Goal: Transaction & Acquisition: Purchase product/service

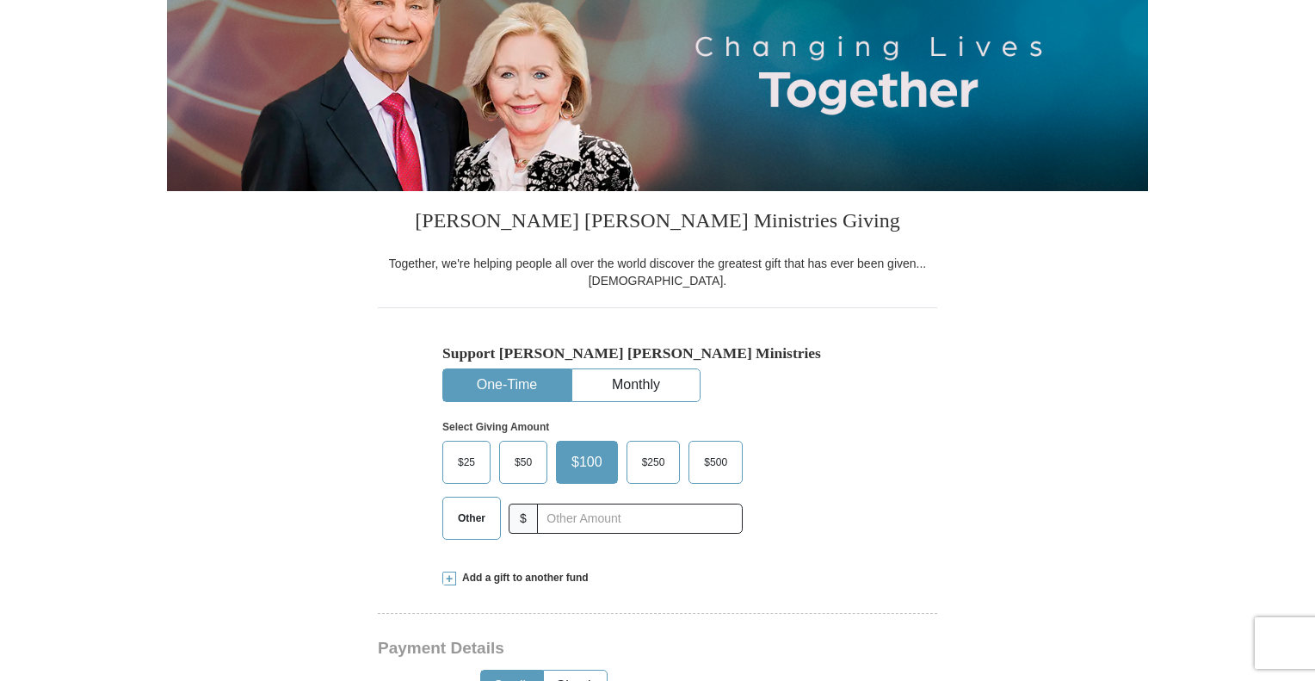
scroll to position [258, 0]
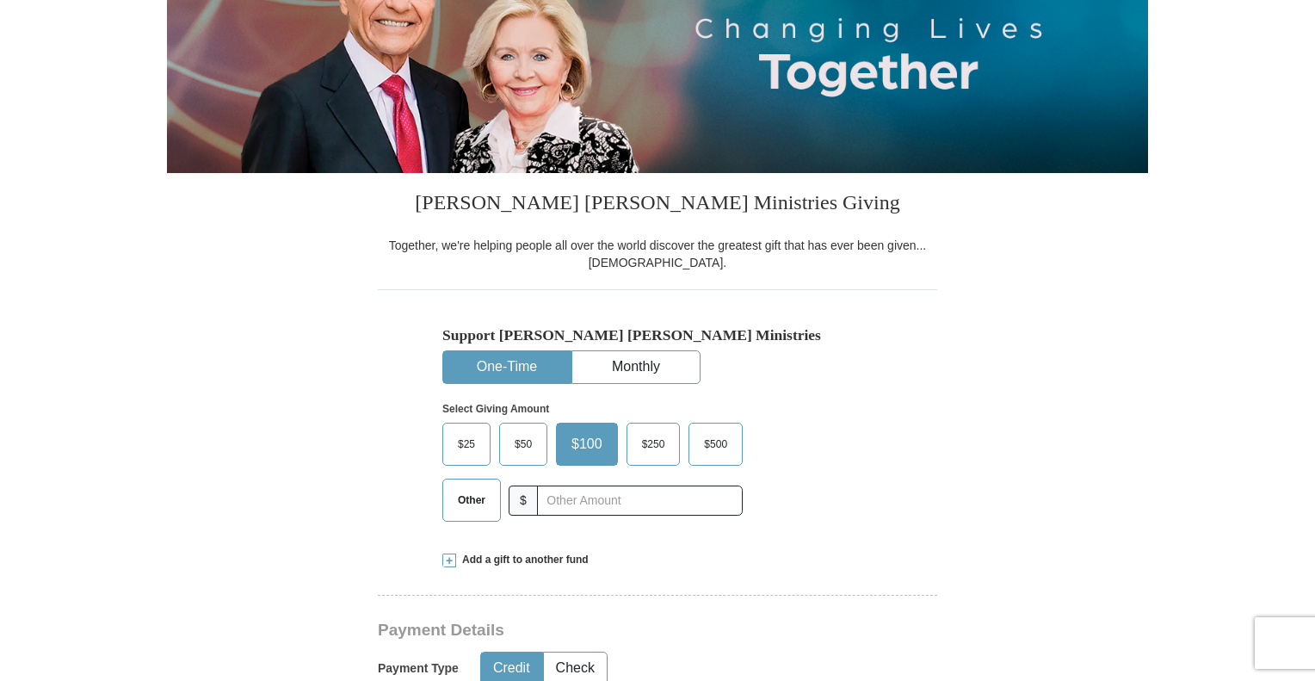
click at [503, 365] on button "One-Time" at bounding box center [506, 367] width 127 height 32
click at [466, 501] on span "Other" at bounding box center [471, 500] width 45 height 26
click at [0, 0] on input "Other" at bounding box center [0, 0] width 0 height 0
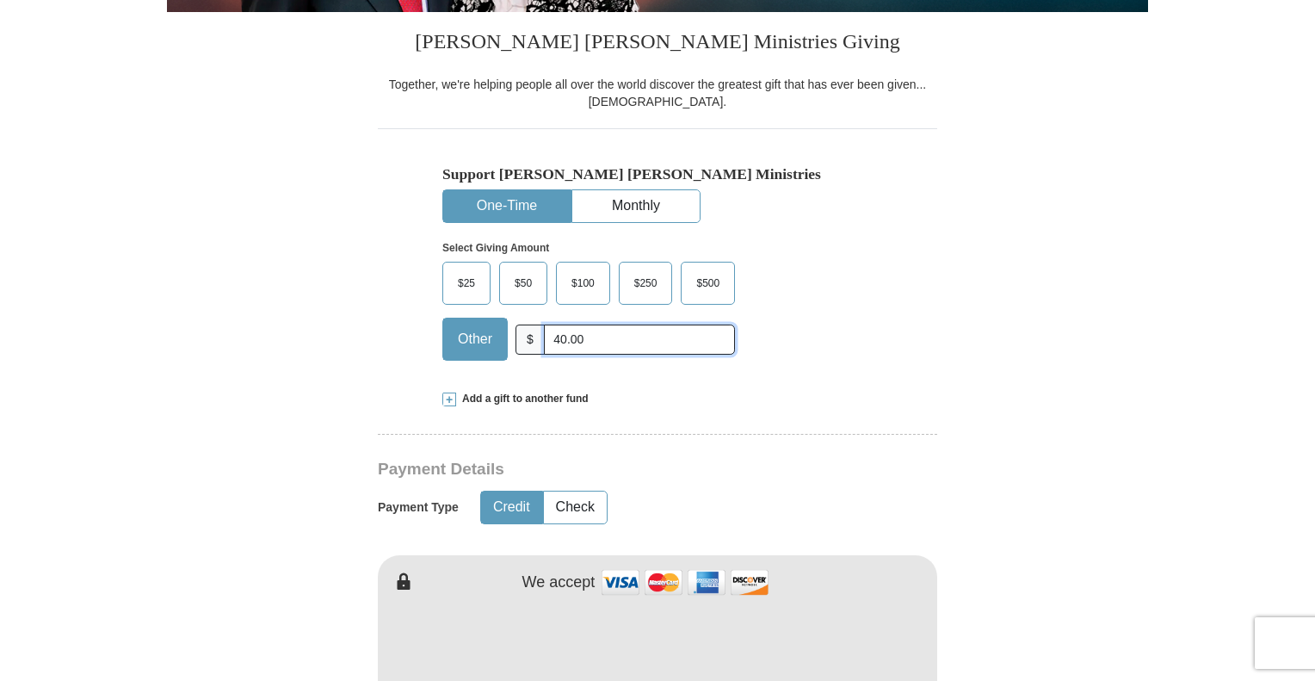
scroll to position [430, 0]
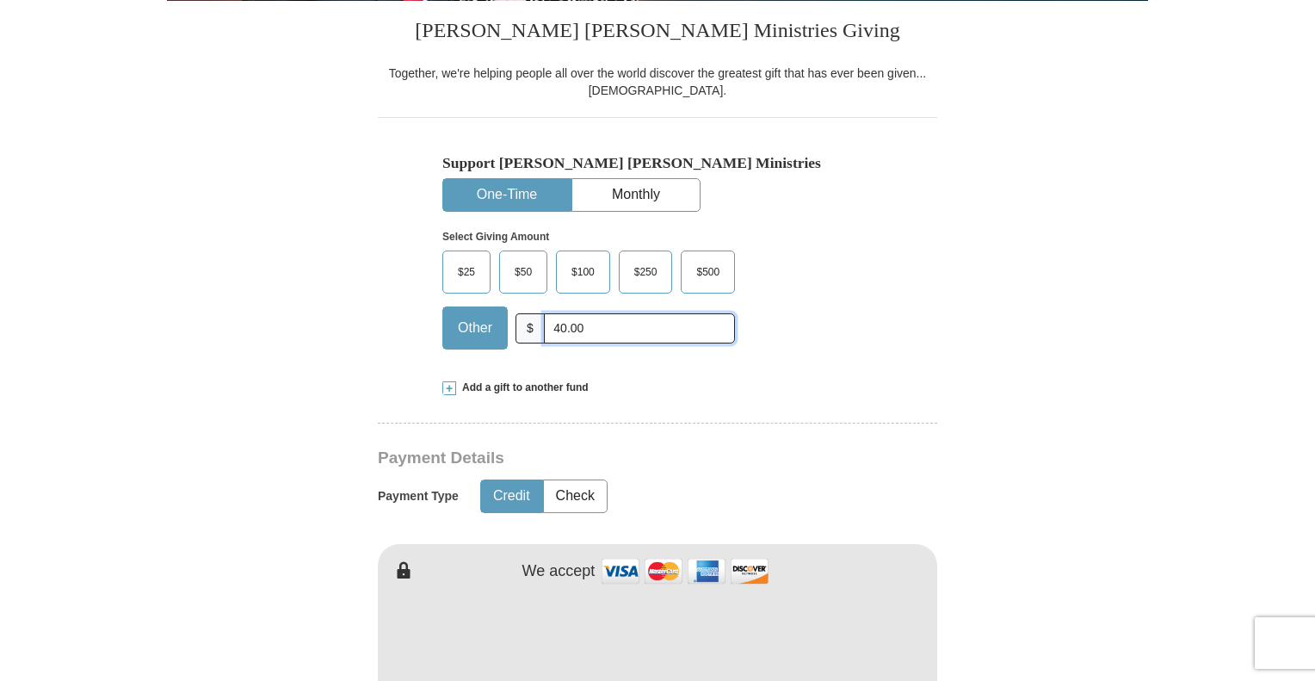
type input "40.00"
click at [498, 491] on button "Credit" at bounding box center [511, 496] width 61 height 32
type input "[PERSON_NAME]"
type input "Bunch"
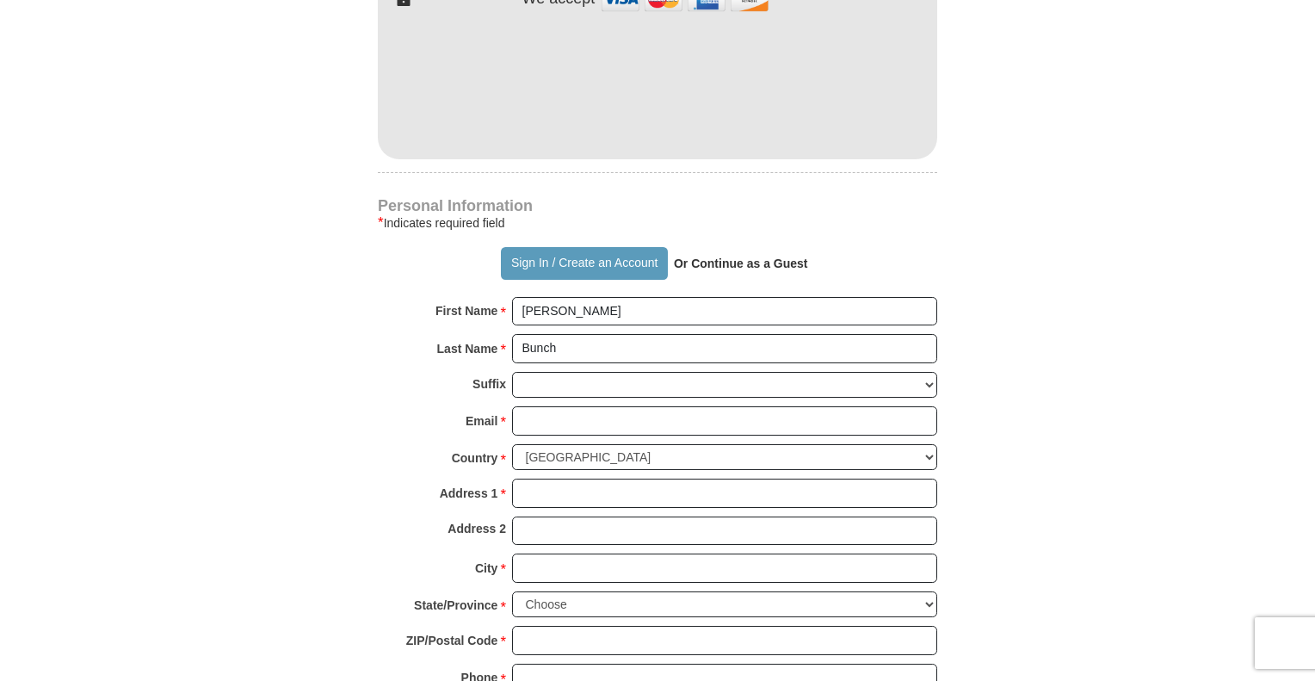
scroll to position [1033, 0]
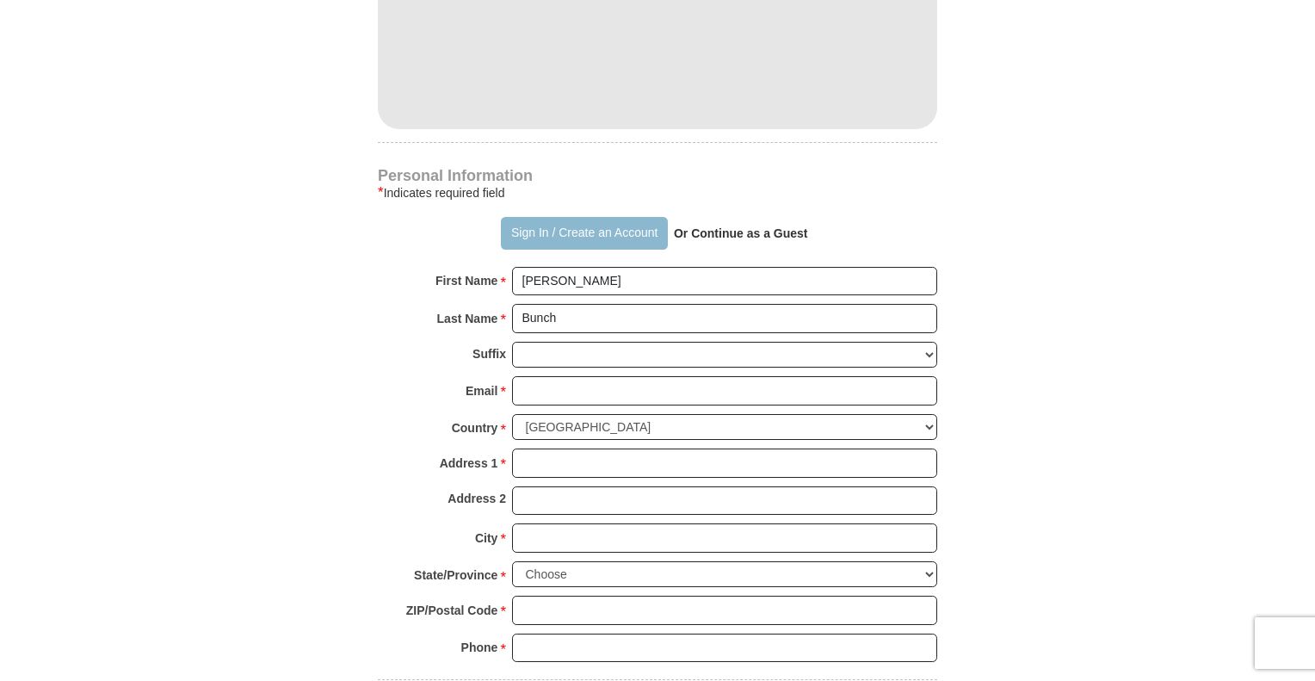
click at [590, 226] on button "Sign In / Create an Account" at bounding box center [584, 233] width 166 height 33
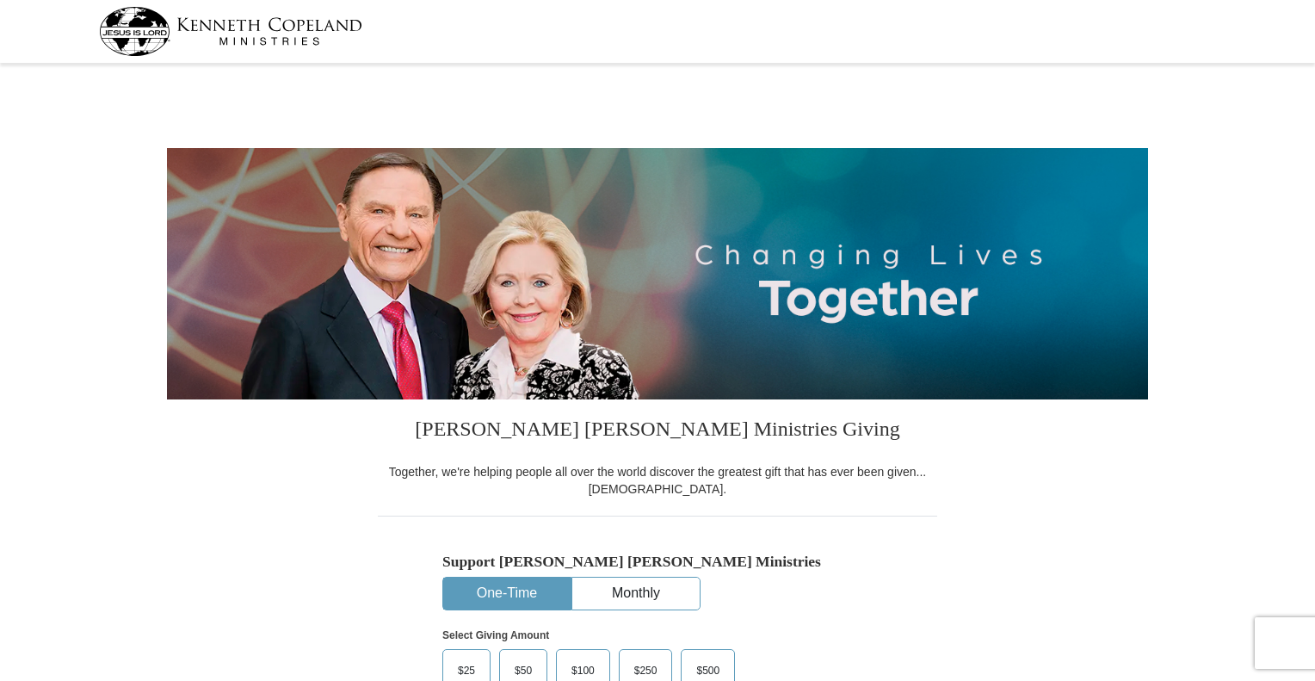
select select "TX"
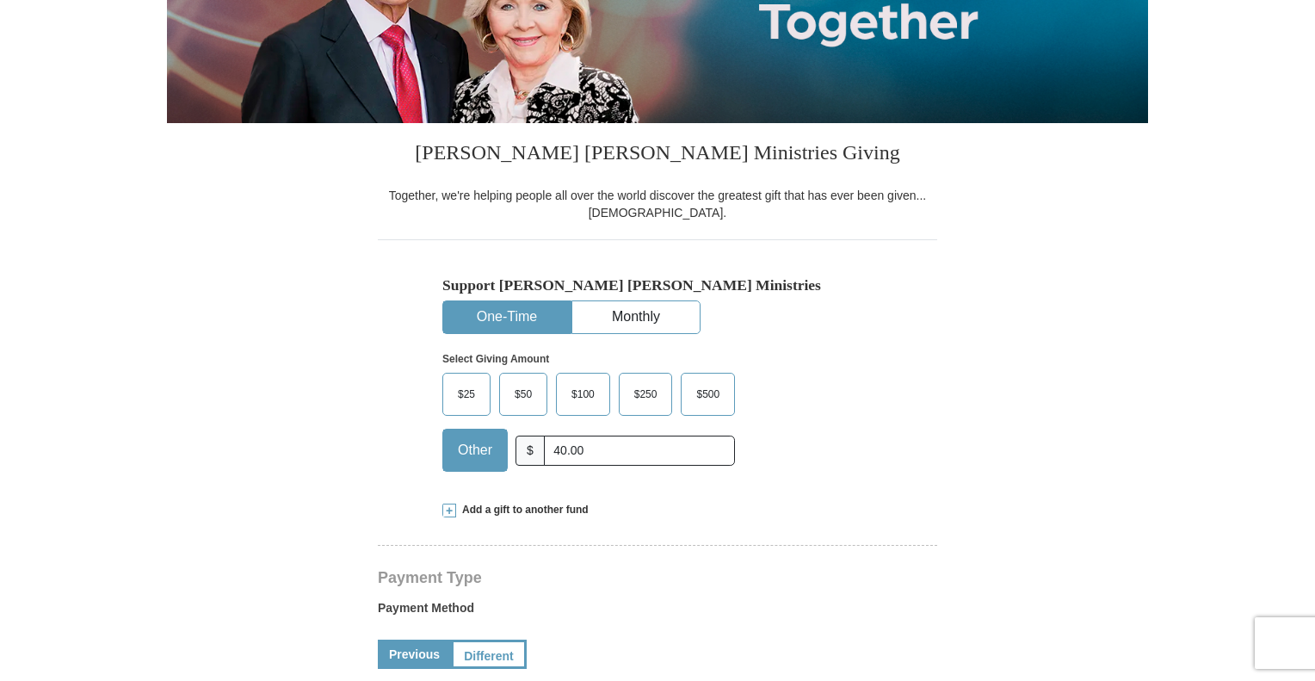
scroll to position [258, 0]
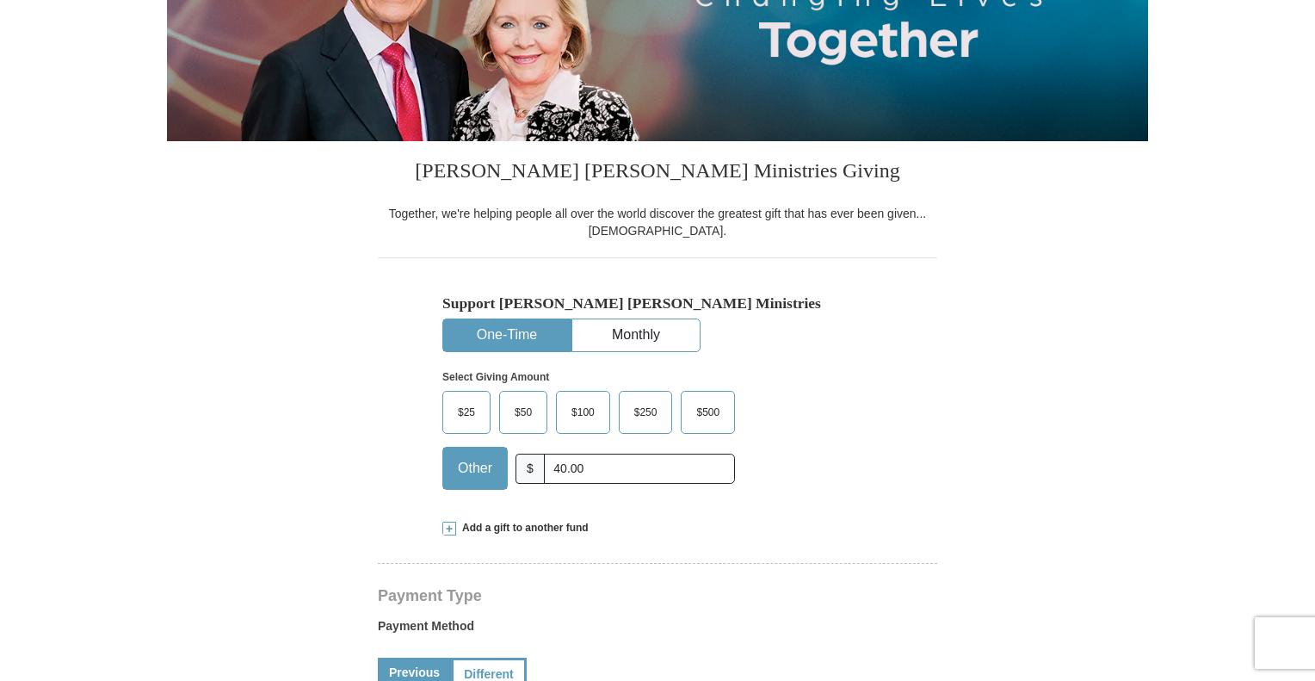
click at [505, 331] on button "One-Time" at bounding box center [506, 335] width 127 height 32
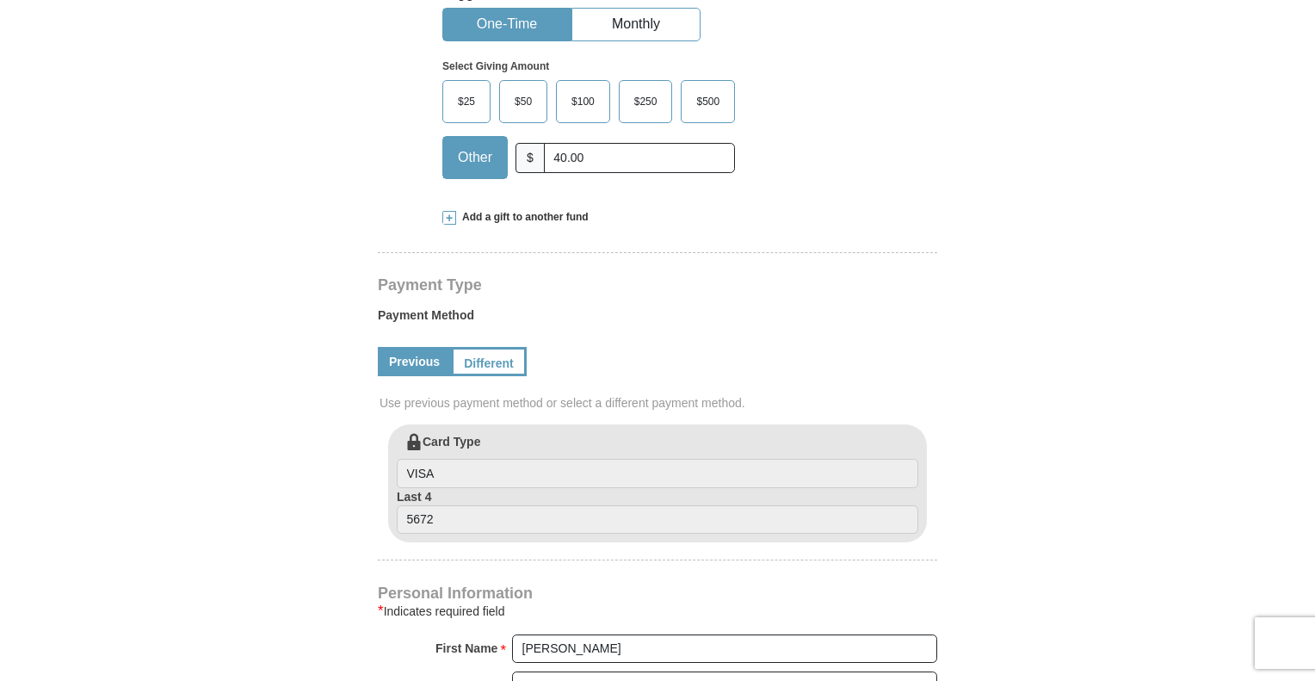
scroll to position [602, 0]
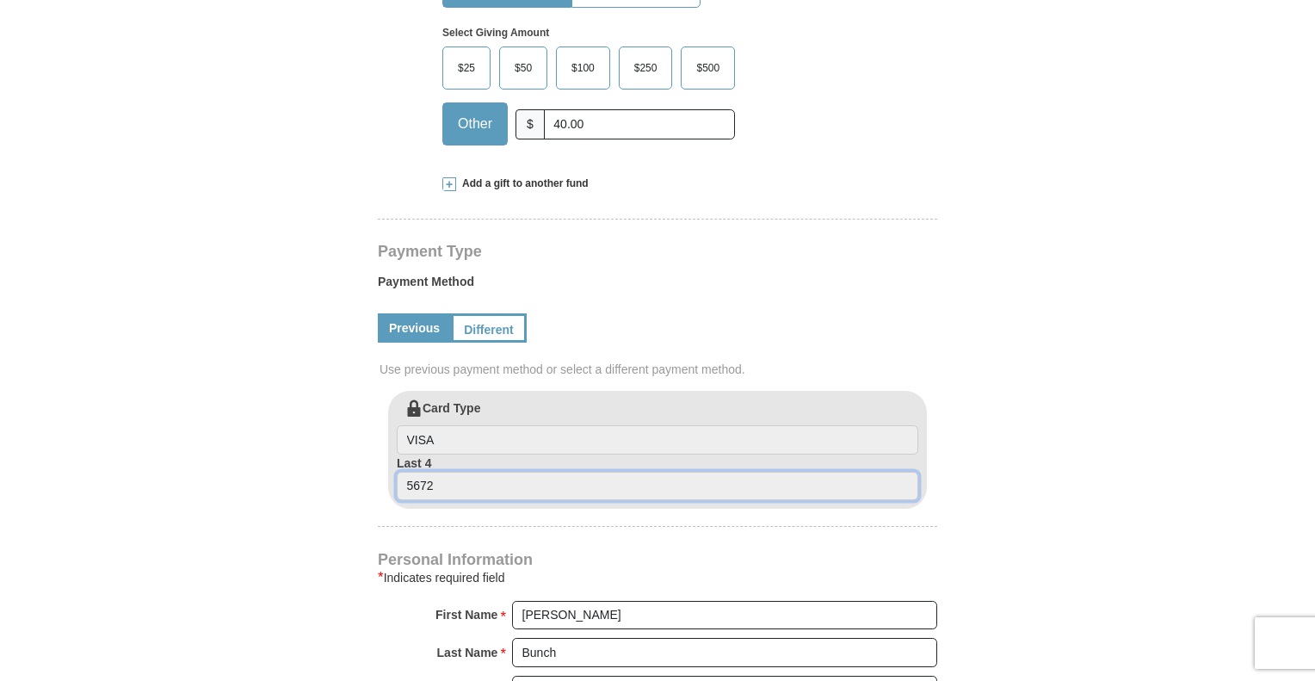
drag, startPoint x: 452, startPoint y: 481, endPoint x: 368, endPoint y: 457, distance: 86.9
click at [374, 463] on form "Kenneth Copeland Ministries Giving Together, we're helping people all over the …" at bounding box center [657, 393] width 981 height 1854
click at [456, 481] on input "5672" at bounding box center [658, 486] width 522 height 29
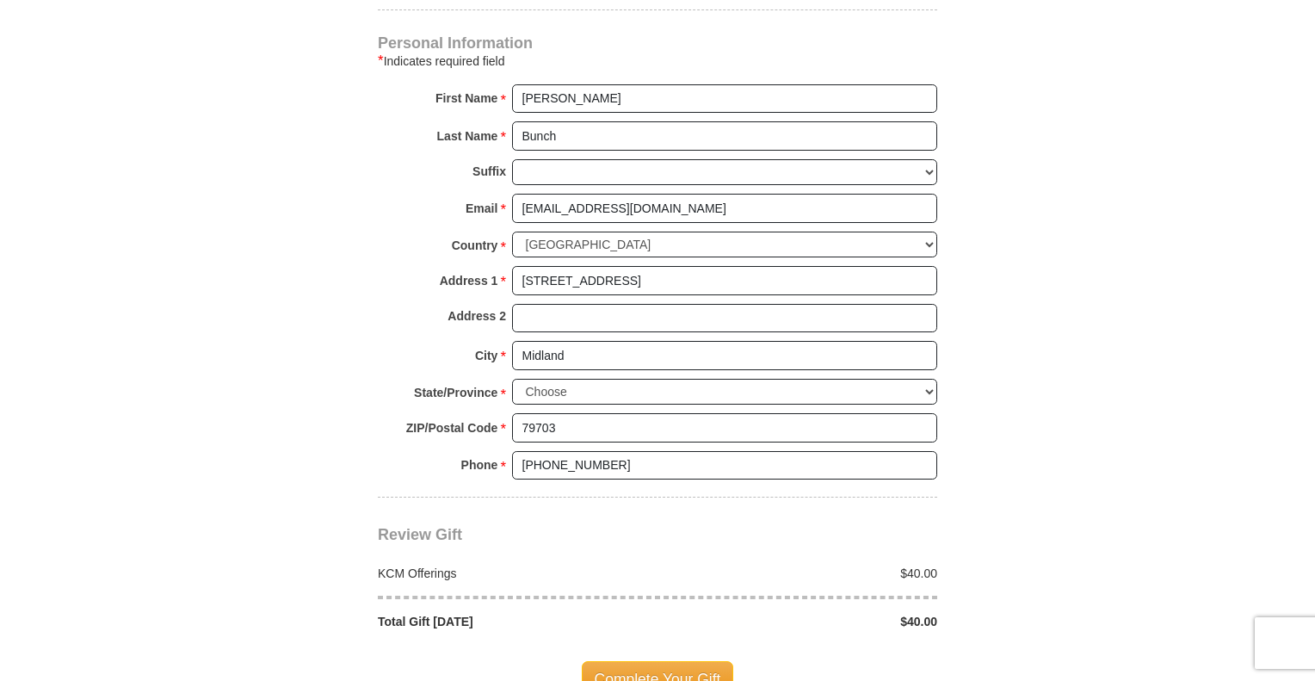
scroll to position [1205, 0]
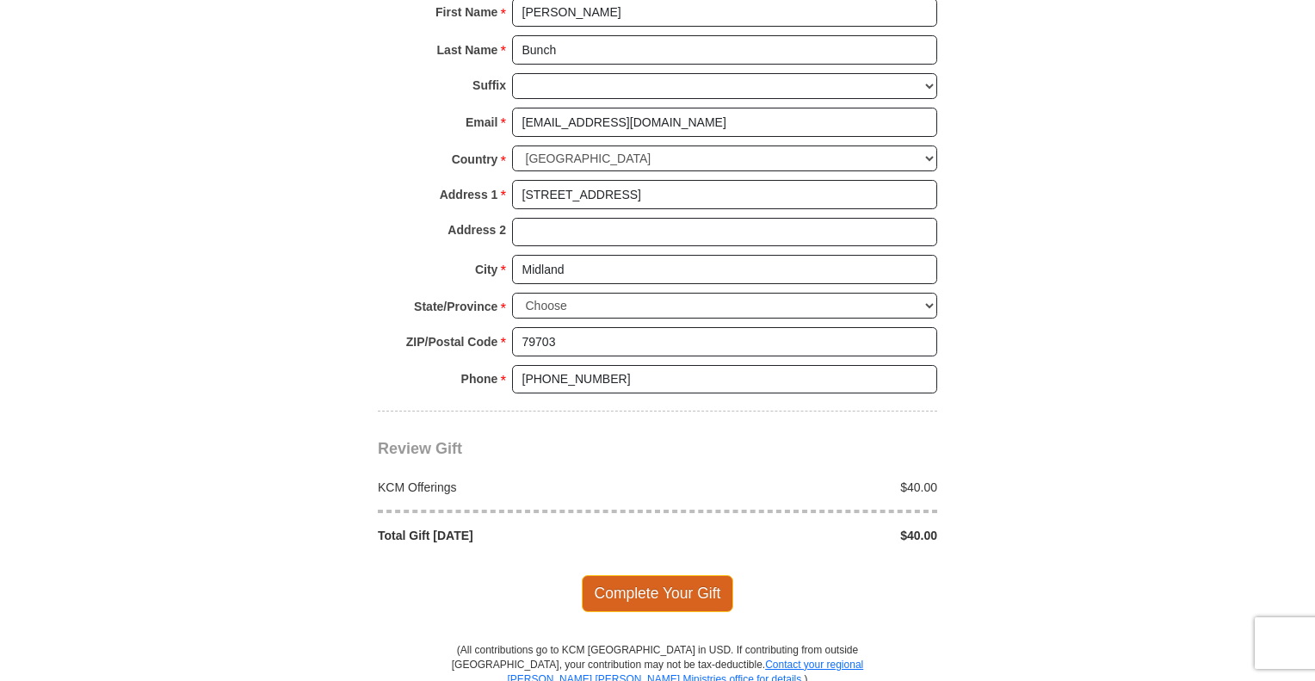
click at [660, 591] on span "Complete Your Gift" at bounding box center [658, 593] width 152 height 36
